Goal: Task Accomplishment & Management: Manage account settings

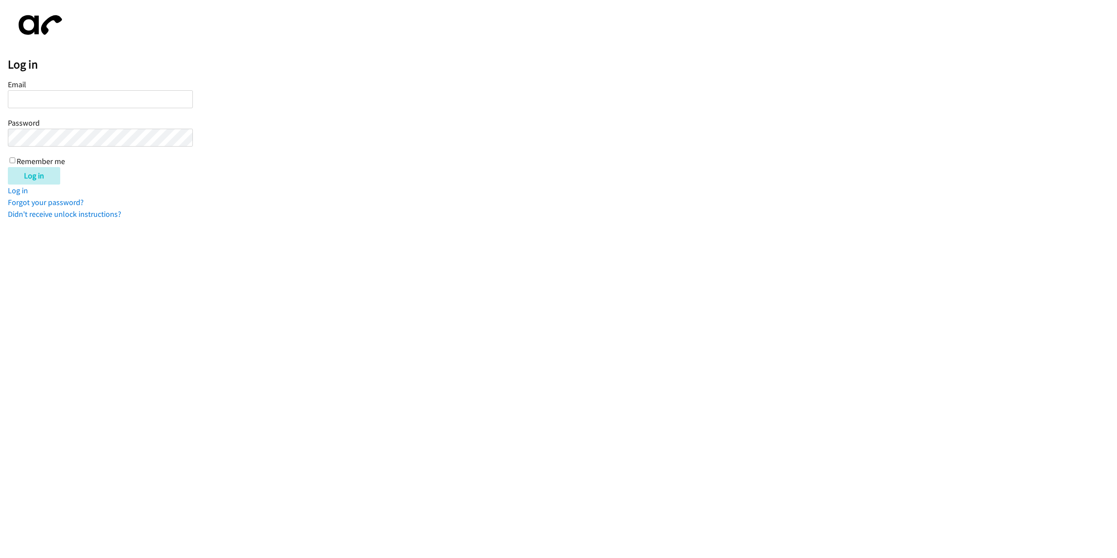
click at [31, 102] on input "Email" at bounding box center [100, 99] width 185 height 18
type input "[PERSON_NAME].[PERSON_NAME]"
click at [56, 127] on link "Forgot your password?" at bounding box center [46, 202] width 76 height 10
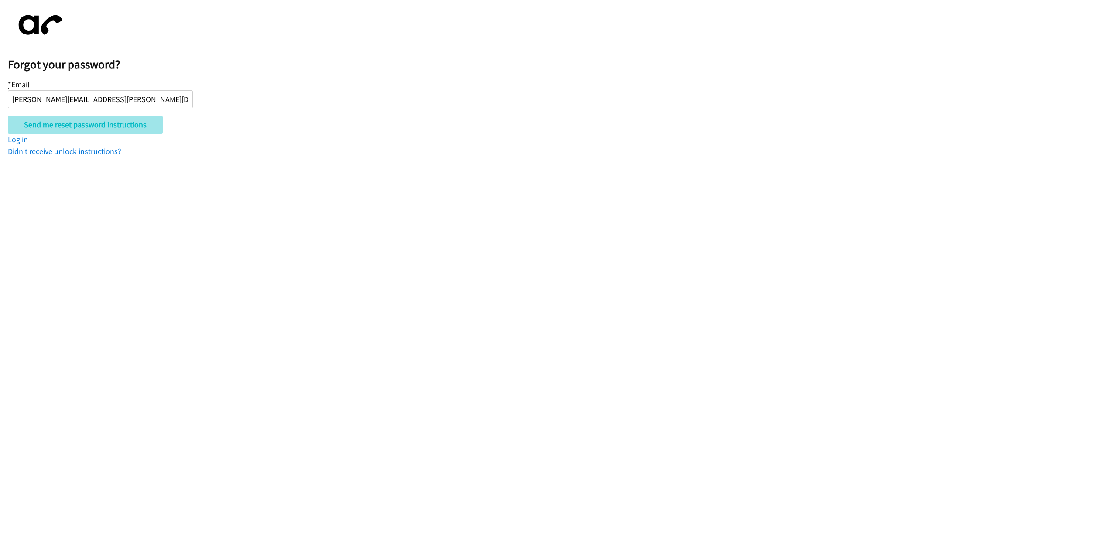
type input "[PERSON_NAME][EMAIL_ADDRESS][PERSON_NAME][DOMAIN_NAME]"
click at [85, 125] on input "Send me reset password instructions" at bounding box center [85, 124] width 155 height 17
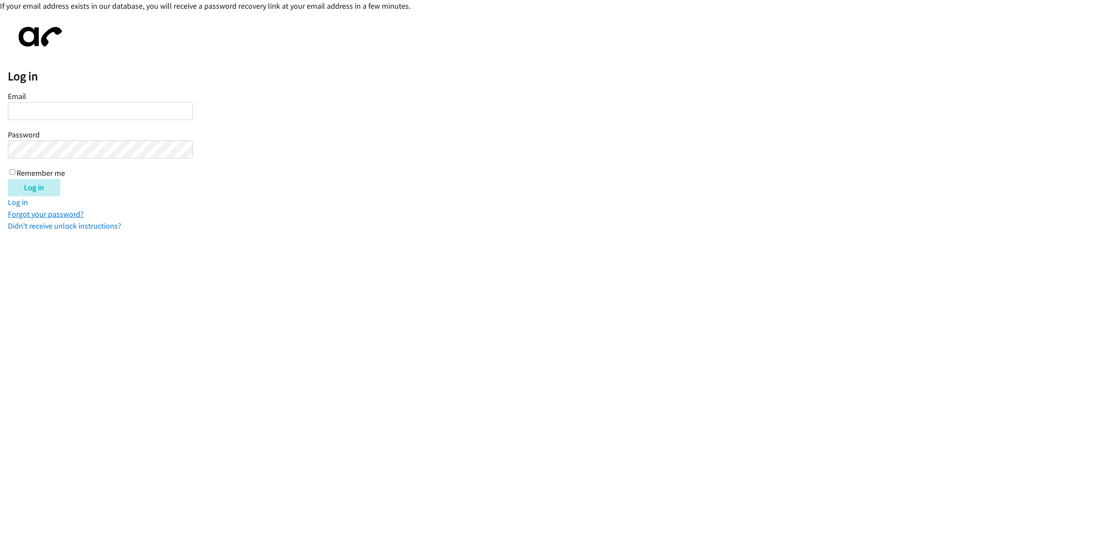
click at [44, 216] on link "Forgot your password?" at bounding box center [46, 214] width 76 height 10
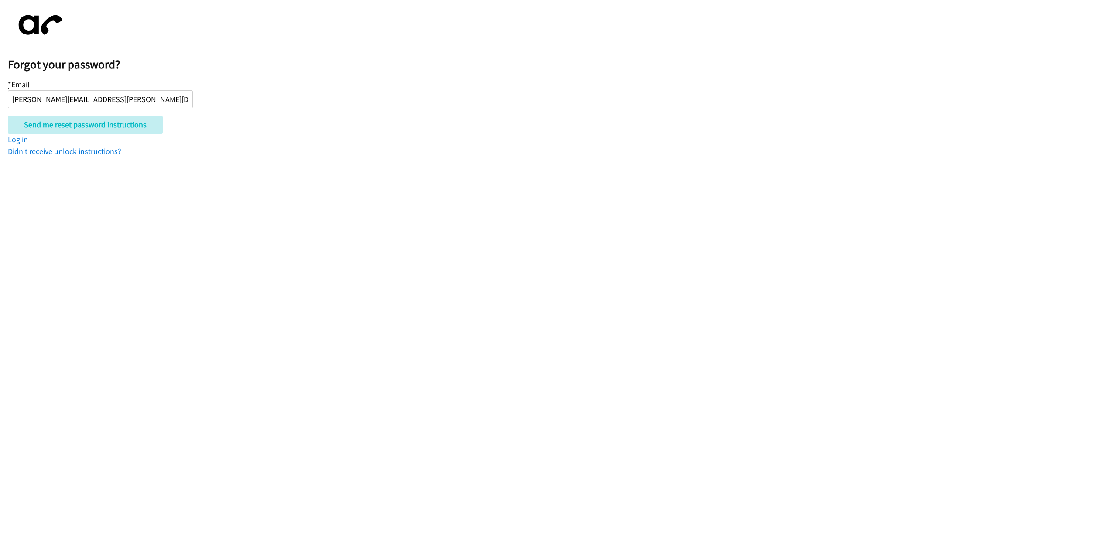
type input "[PERSON_NAME][EMAIL_ADDRESS][PERSON_NAME][DOMAIN_NAME]"
click at [325, 119] on div "Send me reset password instructions" at bounding box center [562, 124] width 1109 height 17
click at [76, 126] on input "Send me reset password instructions" at bounding box center [85, 124] width 155 height 17
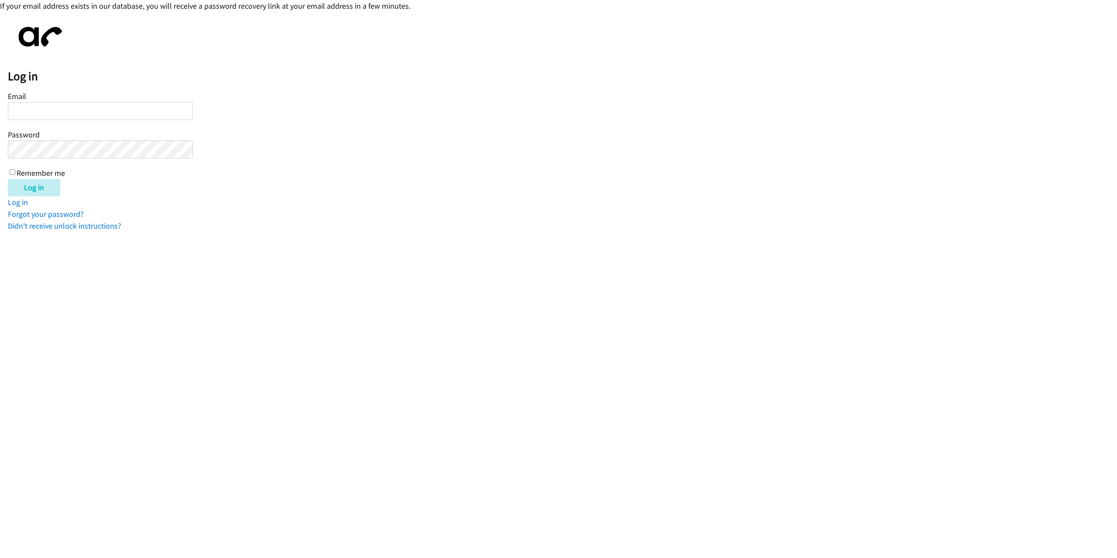
click at [61, 110] on input "Email" at bounding box center [100, 111] width 185 height 18
type input "[PERSON_NAME][EMAIL_ADDRESS][PERSON_NAME][DOMAIN_NAME]"
click at [250, 128] on form "Email [PERSON_NAME][EMAIL_ADDRESS][PERSON_NAME][DOMAIN_NAME] Password Remember …" at bounding box center [562, 142] width 1109 height 107
click at [8, 179] on input "Log in" at bounding box center [34, 187] width 52 height 17
click at [335, 167] on form "Email james.blessinger+elevate@vonage.com Password Remember me Log in" at bounding box center [562, 142] width 1109 height 107
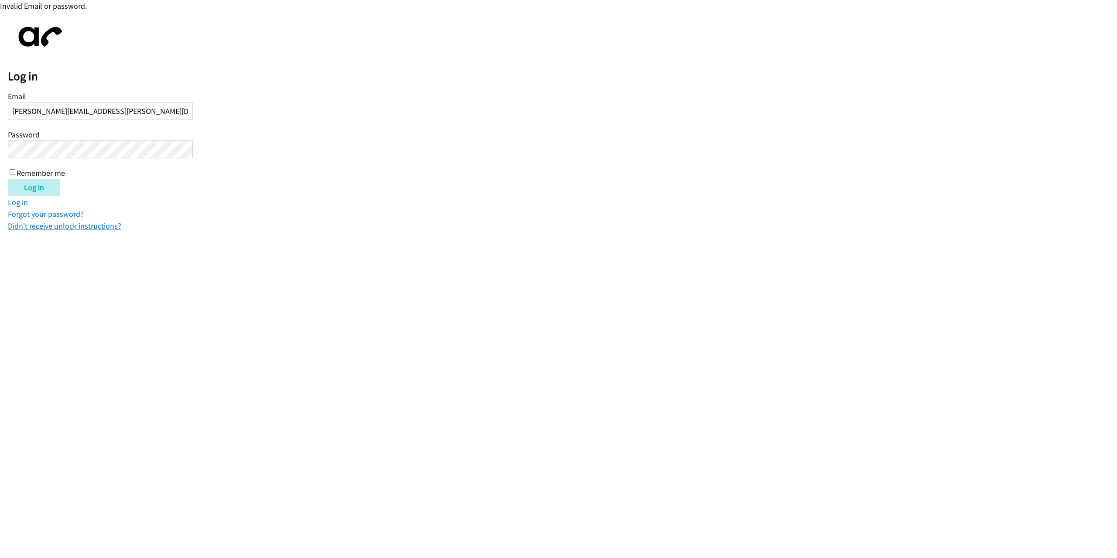
click at [69, 226] on link "Didn't receive unlock instructions?" at bounding box center [64, 226] width 113 height 10
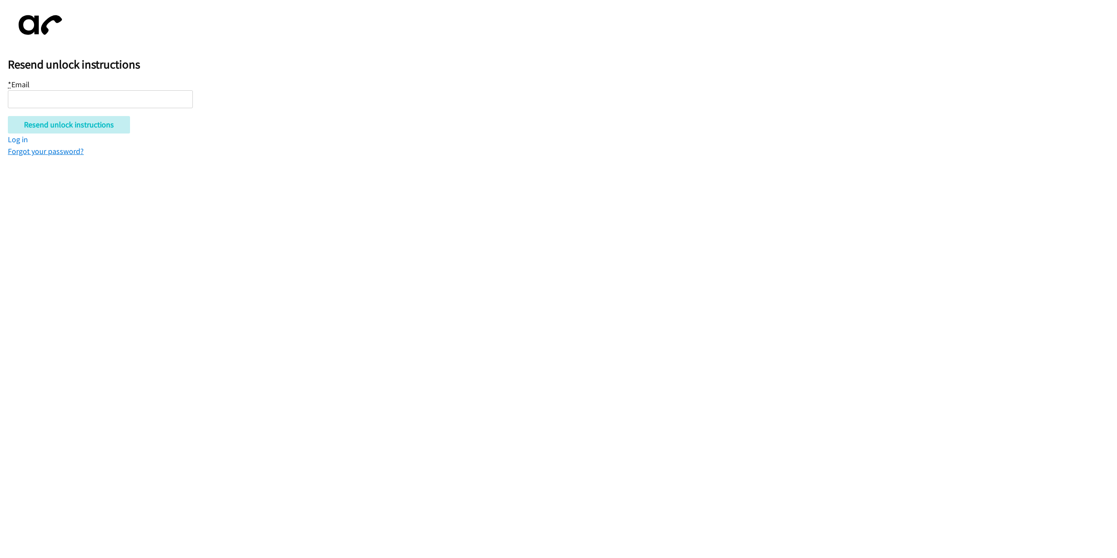
click at [39, 151] on link "Forgot your password?" at bounding box center [46, 151] width 76 height 10
